Goal: Information Seeking & Learning: Learn about a topic

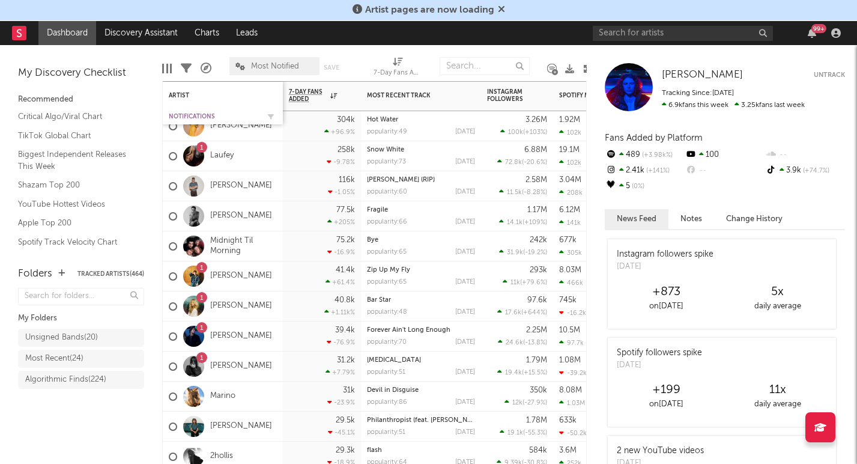
click at [193, 115] on div "Notifications" at bounding box center [214, 116] width 90 height 7
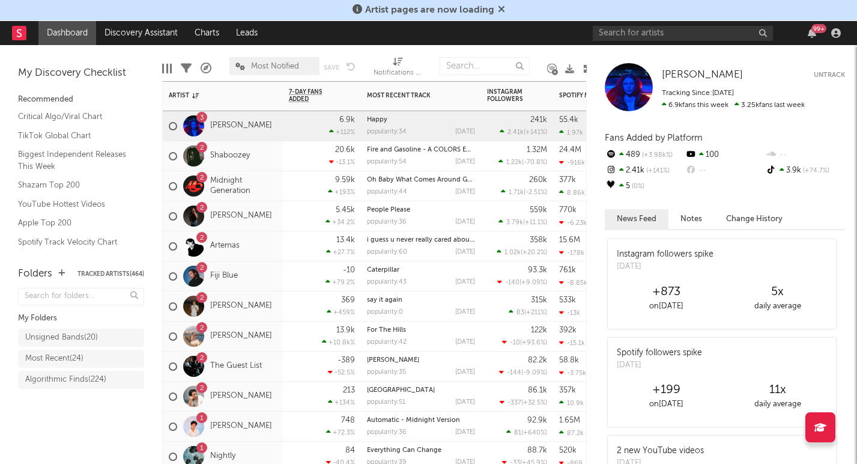
click at [261, 226] on div "2 [PERSON_NAME]" at bounding box center [223, 216] width 120 height 30
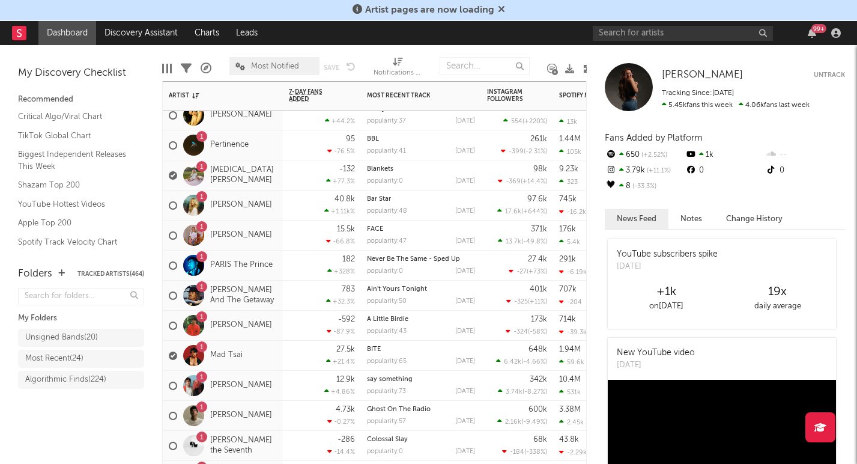
click at [274, 306] on div "1 [PERSON_NAME] And The Getaway" at bounding box center [223, 295] width 108 height 35
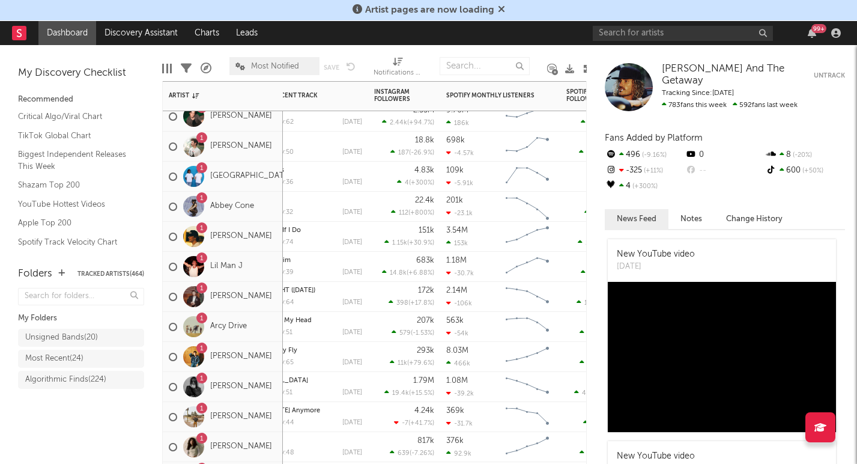
click at [272, 336] on div "[STREET_ADDRESS]" at bounding box center [223, 327] width 120 height 30
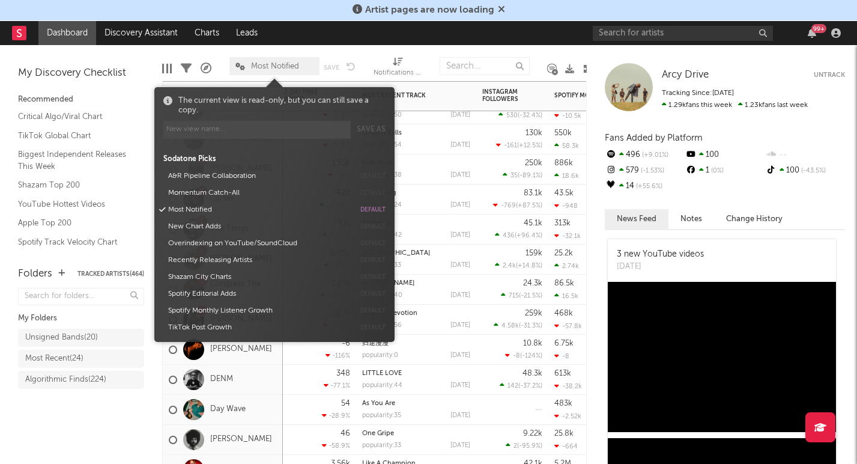
click at [273, 67] on span "Most Notified" at bounding box center [275, 66] width 48 height 8
click at [219, 190] on button "Momentum Catch-All" at bounding box center [259, 192] width 190 height 17
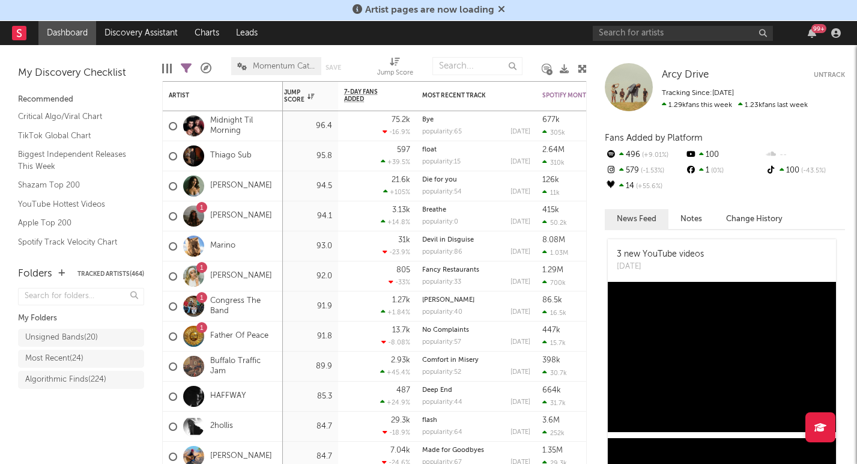
click at [100, 440] on div "Folders Tracked Artists ( 464 ) My Folders Unsigned Bands ( 20 ) Most Recent ( …" at bounding box center [81, 360] width 162 height 210
click at [240, 130] on link "Midnight Til Morning" at bounding box center [243, 126] width 67 height 20
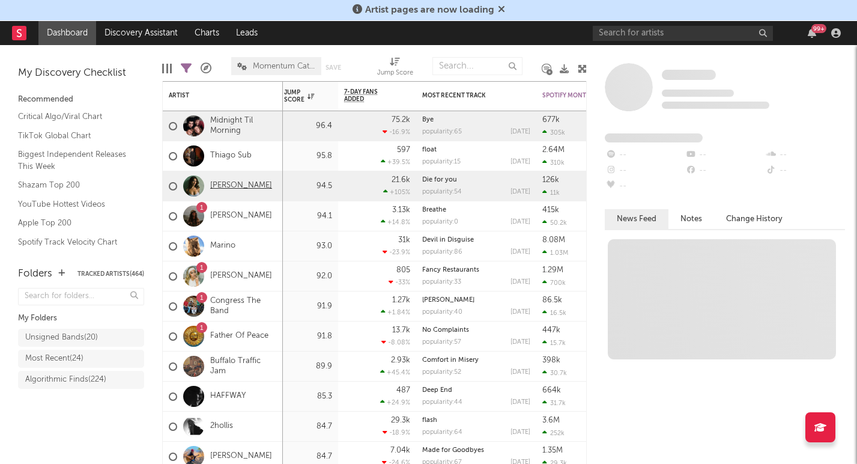
click at [238, 187] on link "[PERSON_NAME]" at bounding box center [241, 186] width 62 height 10
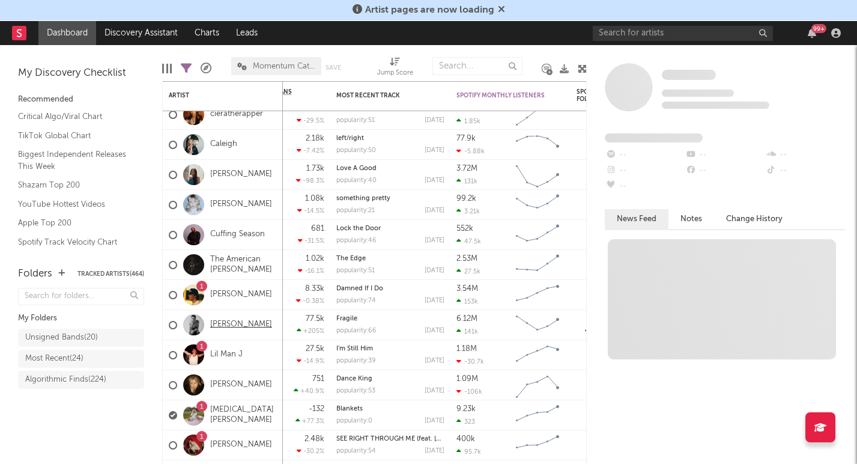
click at [235, 327] on link "[PERSON_NAME]" at bounding box center [241, 325] width 62 height 10
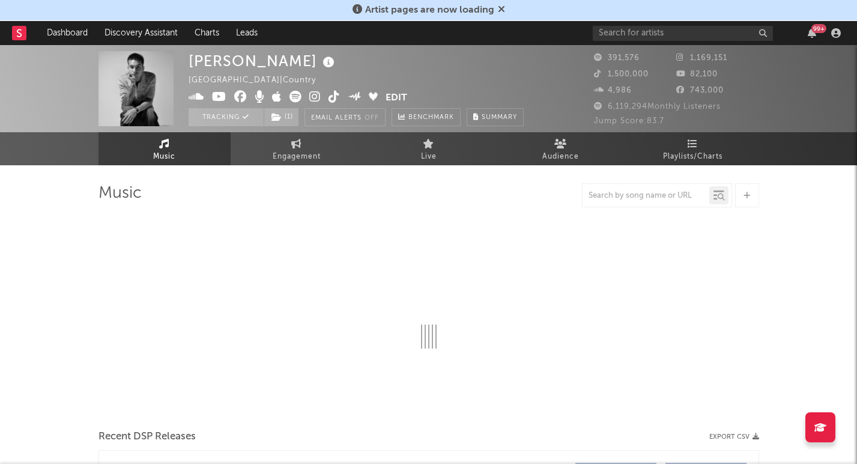
select select "6m"
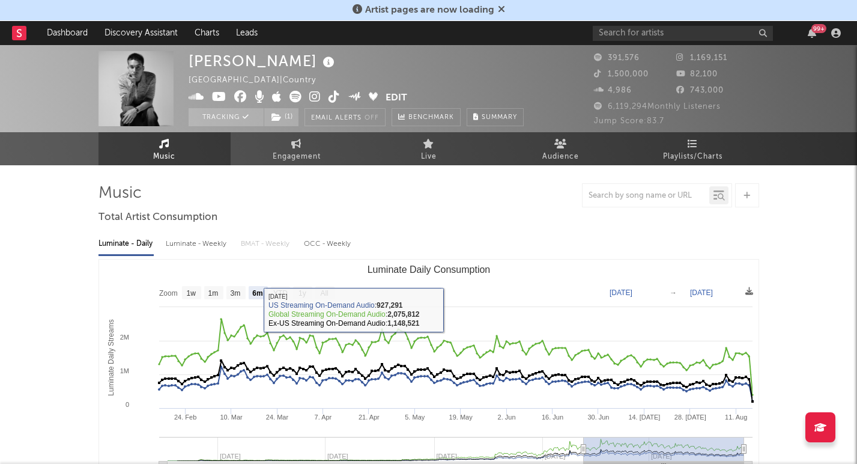
click at [205, 241] on div "Luminate - Weekly" at bounding box center [197, 244] width 63 height 20
select select "6m"
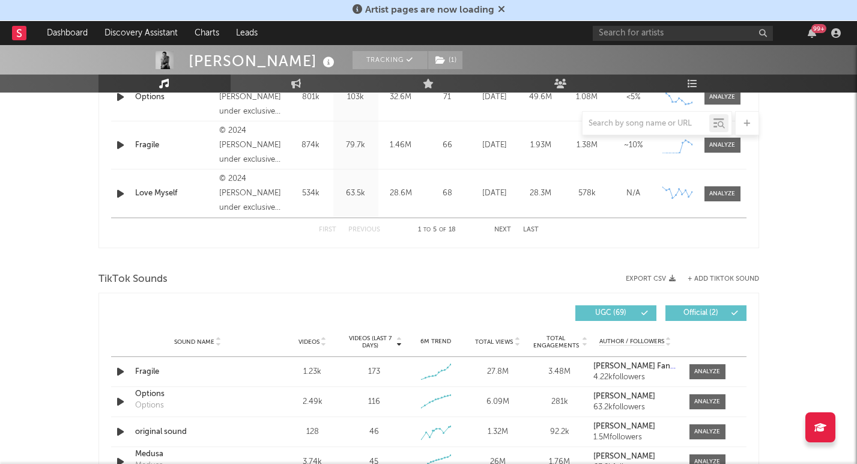
scroll to position [649, 0]
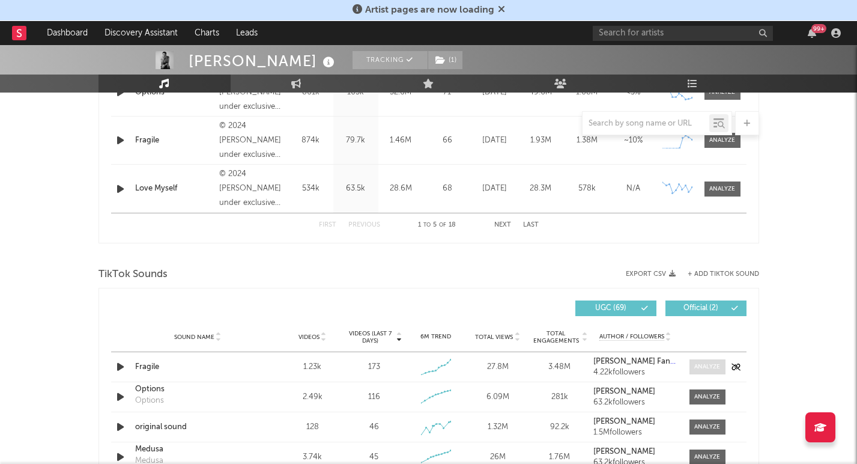
click at [706, 369] on div at bounding box center [707, 366] width 26 height 9
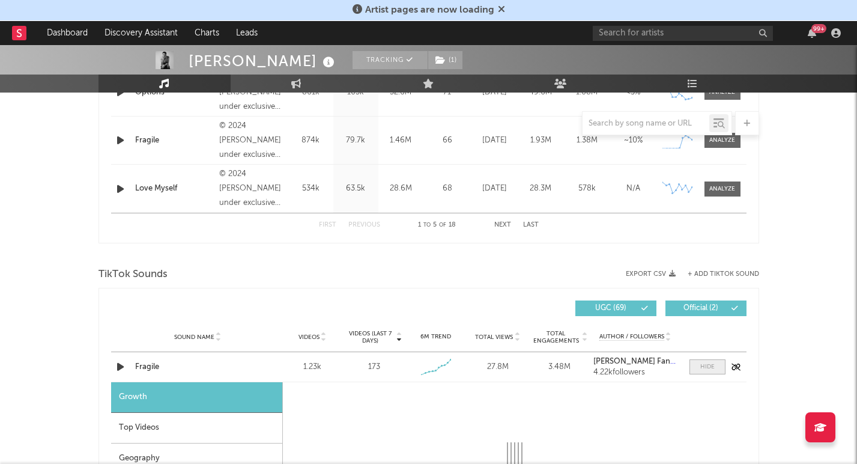
select select "1w"
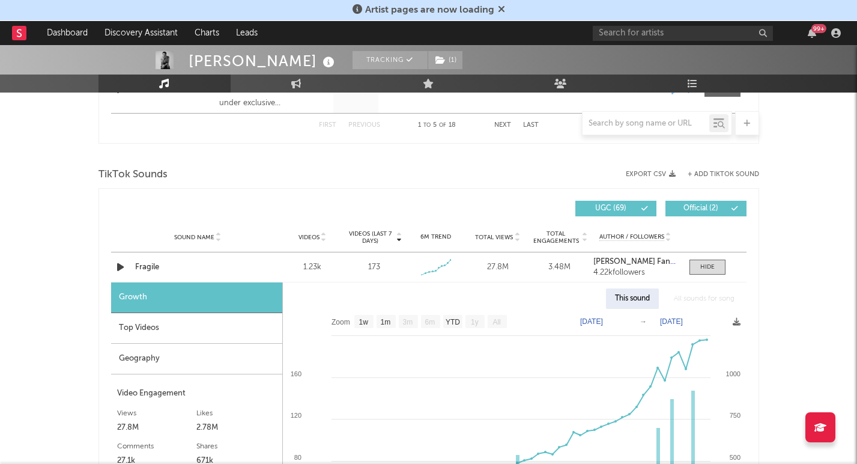
scroll to position [724, 0]
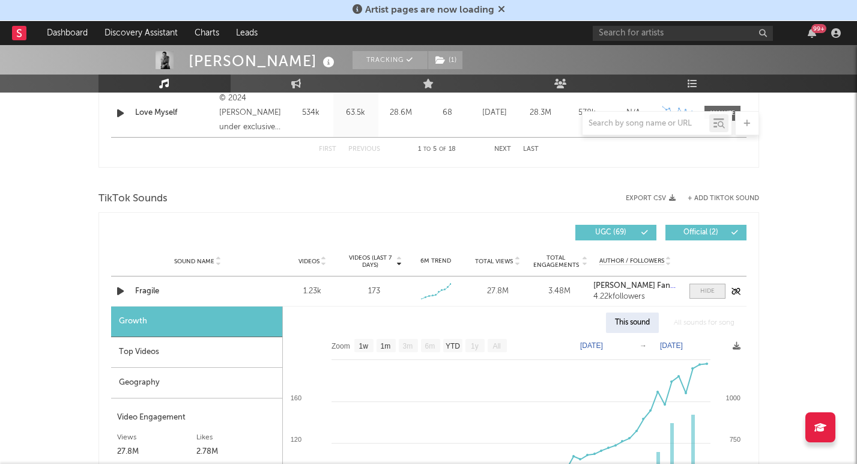
click at [703, 295] on div at bounding box center [707, 290] width 14 height 9
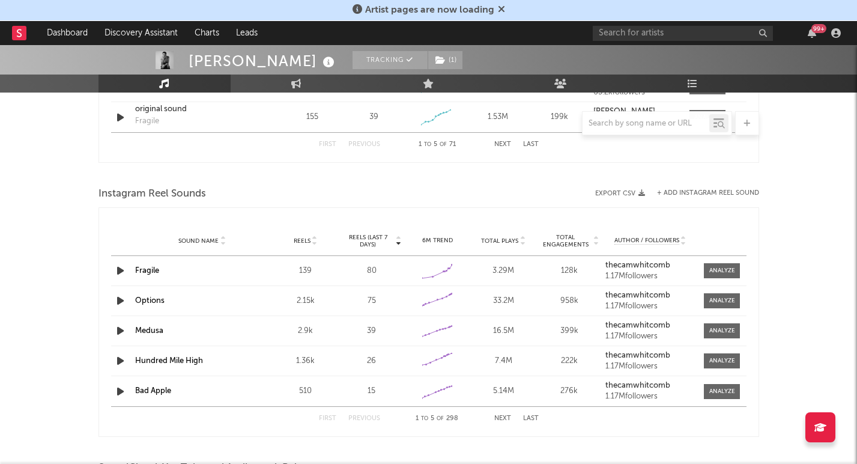
scroll to position [1045, 0]
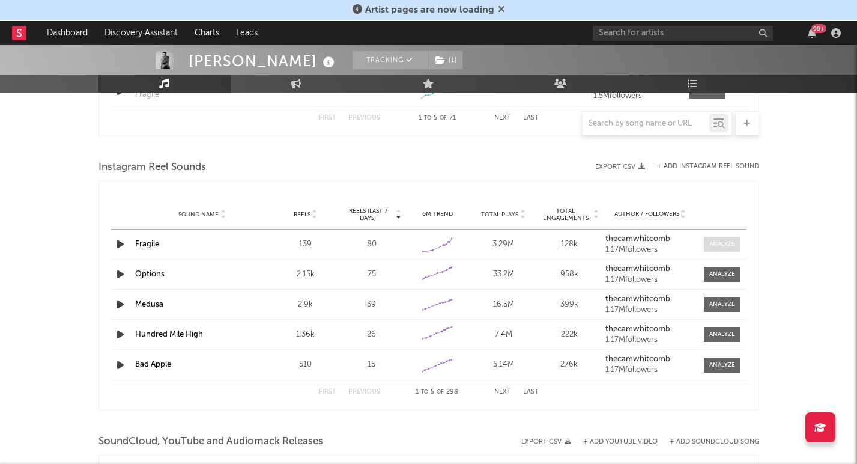
click at [724, 243] on div at bounding box center [722, 244] width 26 height 9
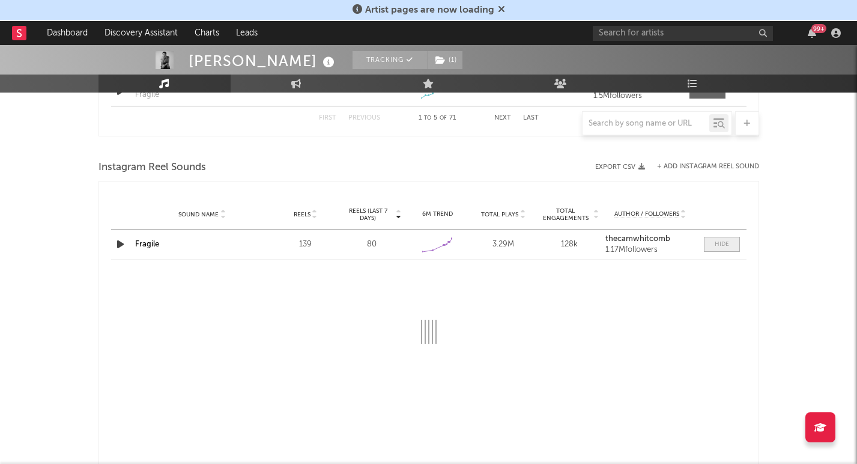
select select "1w"
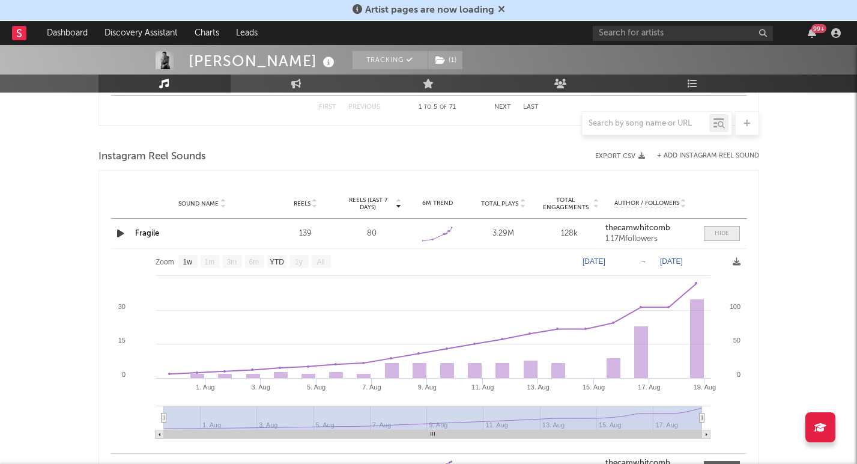
scroll to position [1061, 0]
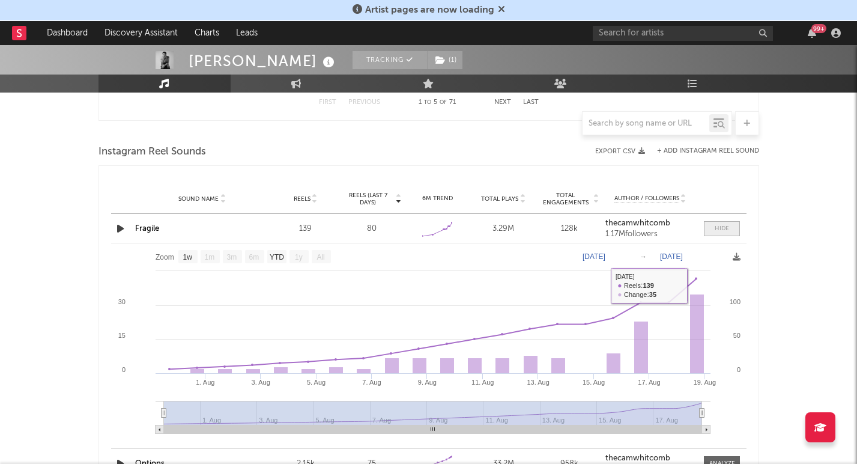
click at [717, 229] on div at bounding box center [722, 228] width 14 height 9
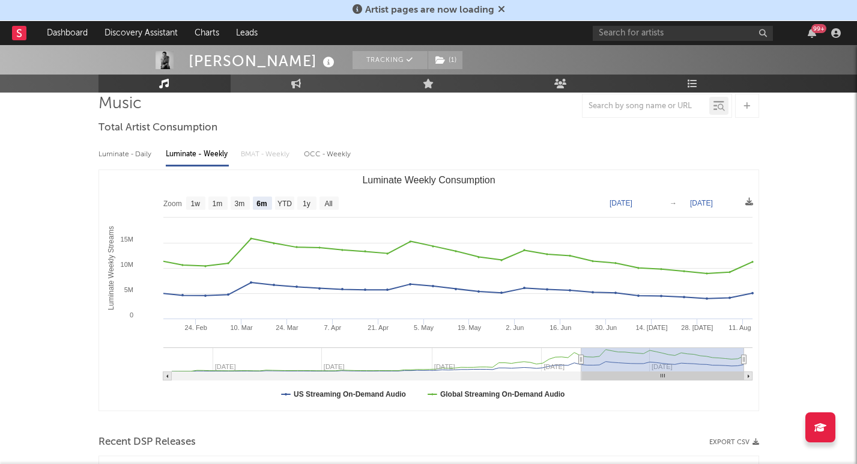
scroll to position [0, 0]
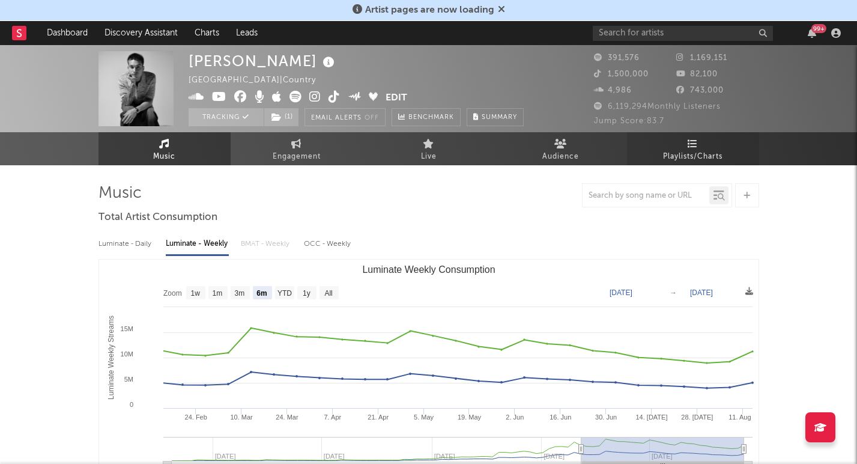
click at [699, 145] on link "Playlists/Charts" at bounding box center [693, 148] width 132 height 33
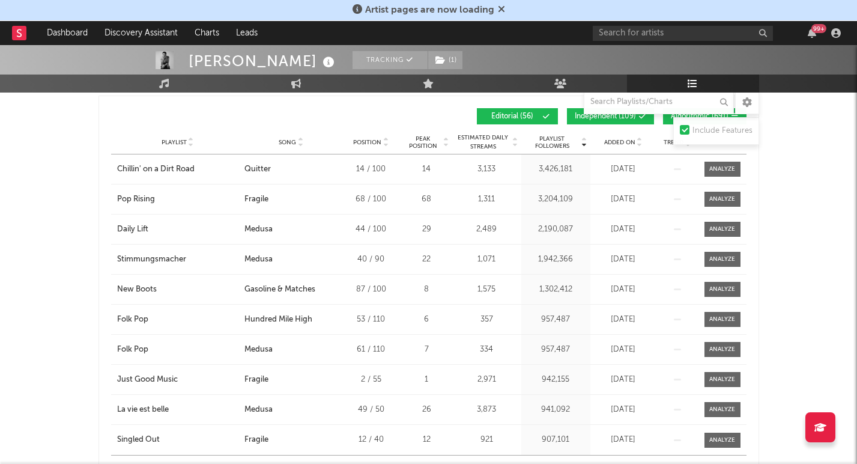
scroll to position [482, 0]
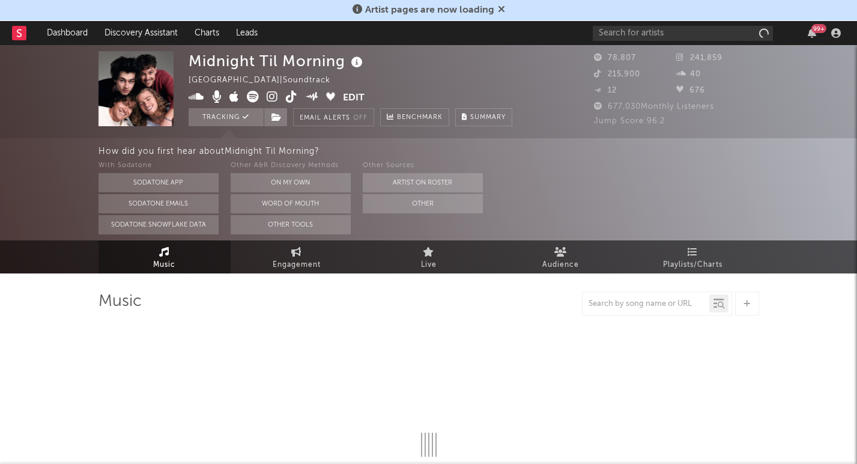
select select "1w"
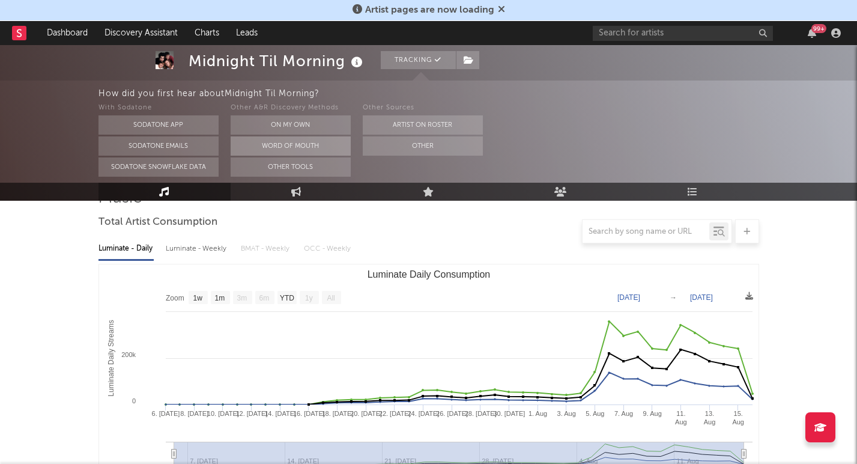
scroll to position [106, 0]
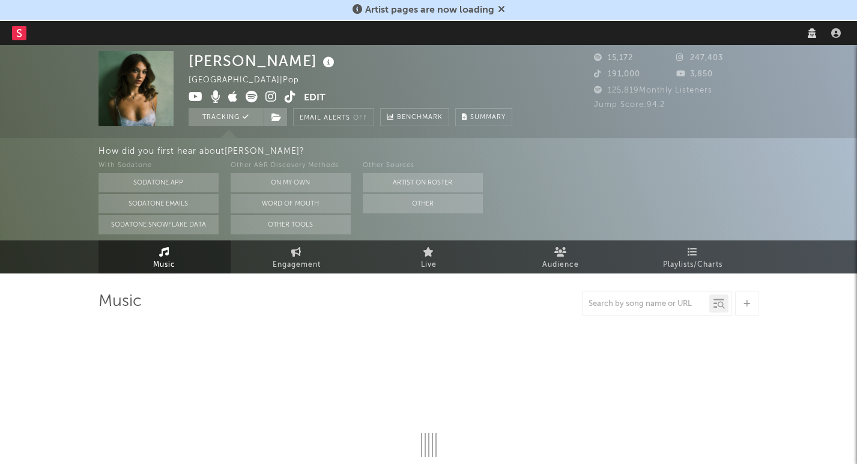
select select "1w"
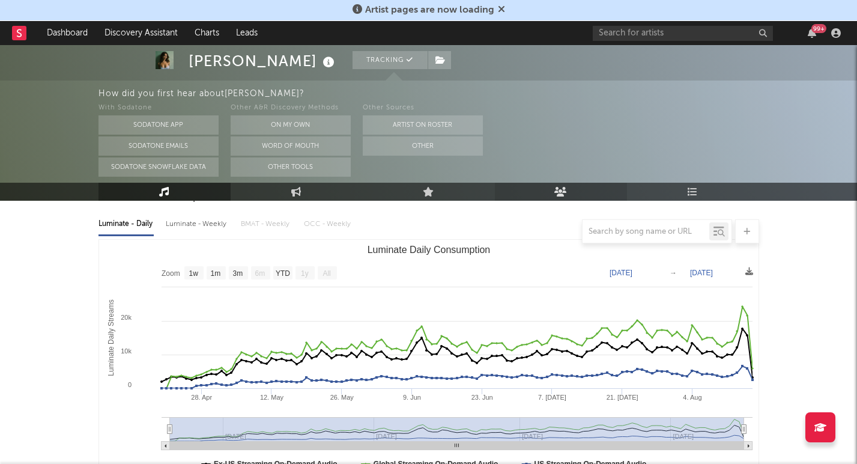
scroll to position [133, 0]
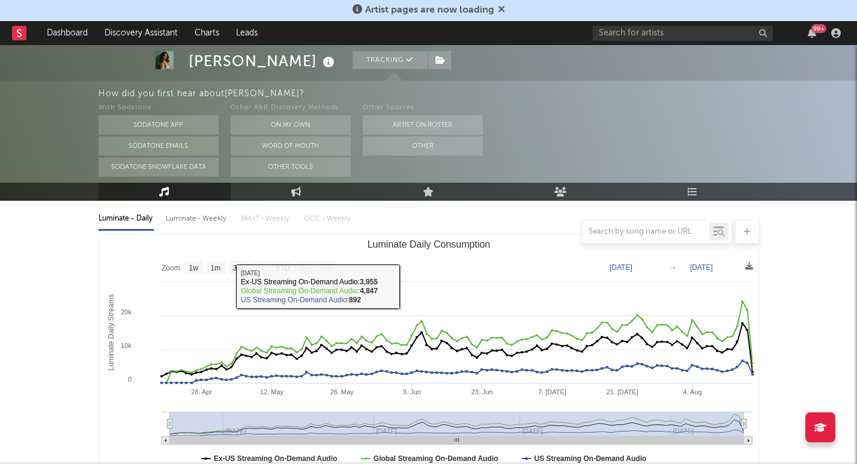
click at [183, 225] on div at bounding box center [428, 231] width 661 height 24
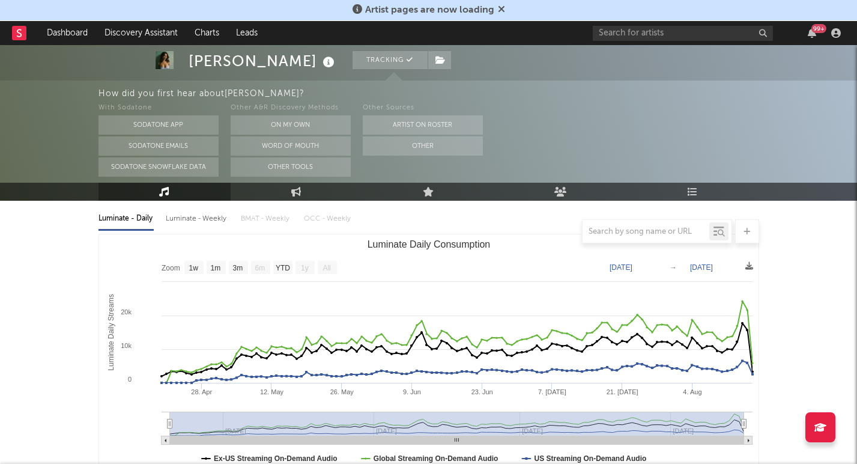
click at [182, 218] on div "Luminate - Weekly" at bounding box center [197, 218] width 63 height 20
select select "1w"
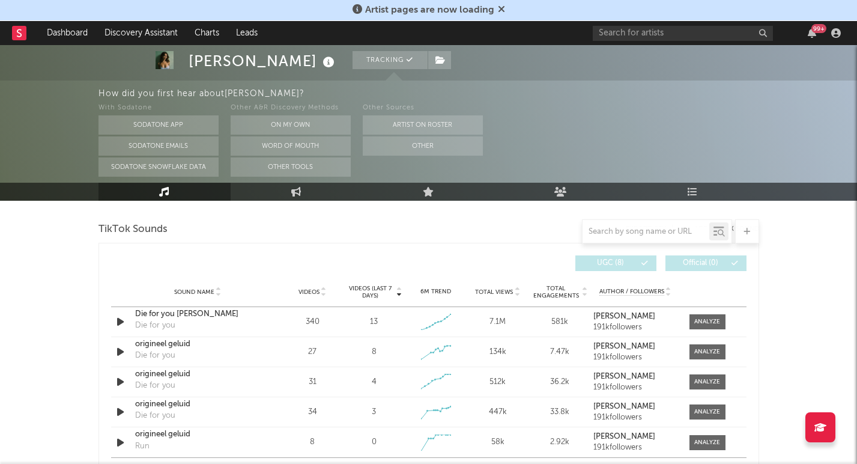
scroll to position [803, 0]
click at [709, 323] on div at bounding box center [707, 320] width 26 height 9
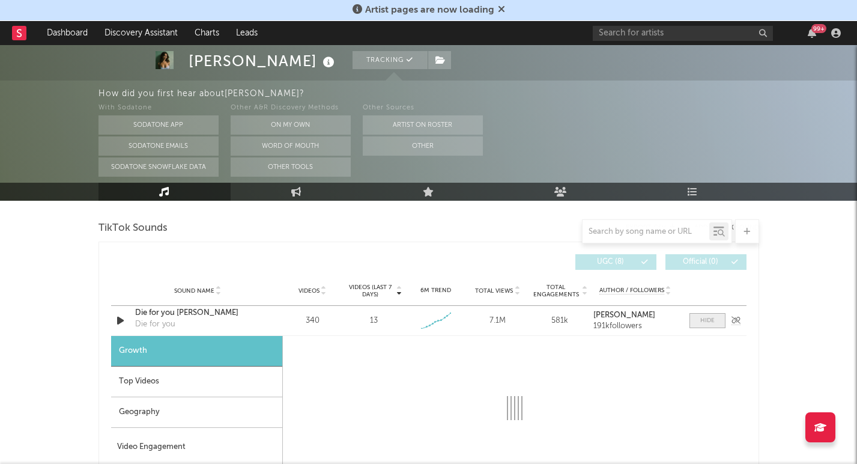
select select "1w"
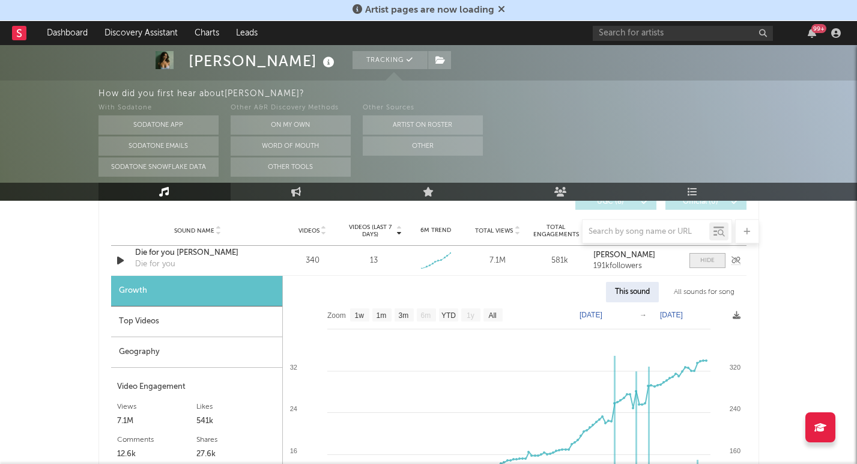
scroll to position [840, 0]
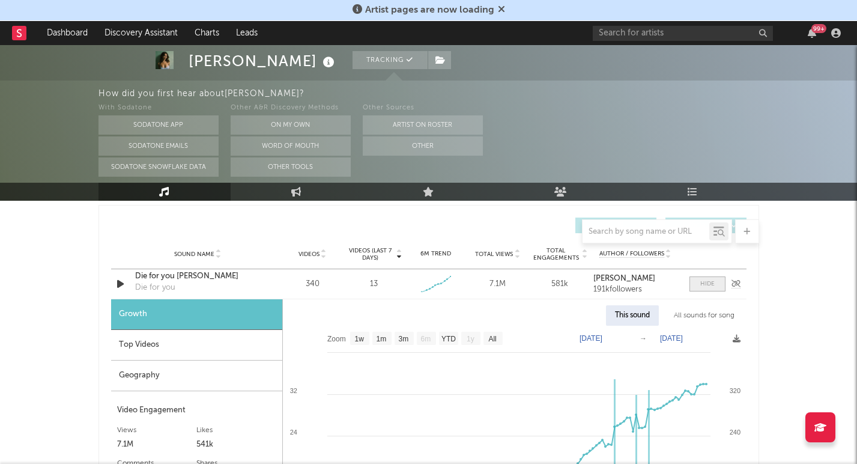
click at [707, 282] on div at bounding box center [707, 283] width 14 height 9
